Goal: Navigation & Orientation: Go to known website

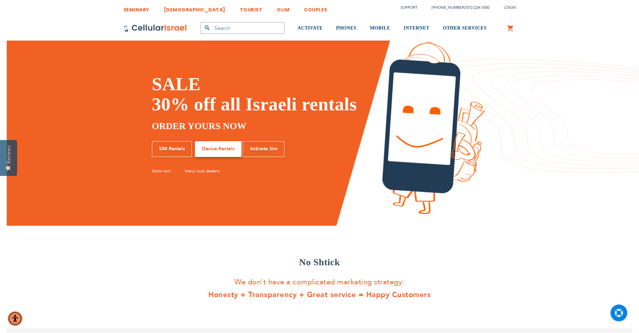
scroll to position [1184, 0]
